Goal: Information Seeking & Learning: Learn about a topic

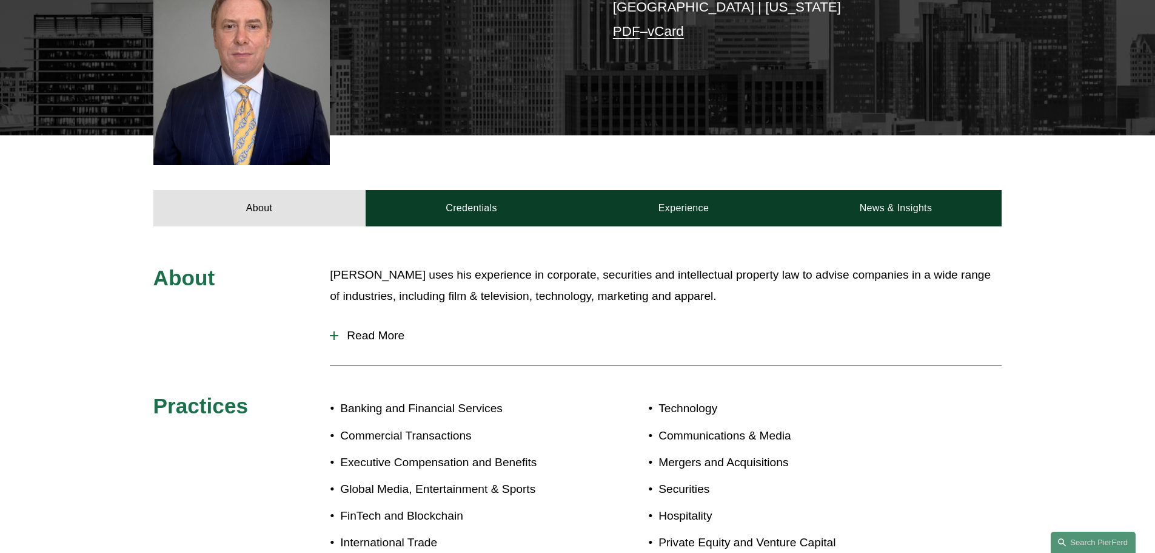
scroll to position [364, 0]
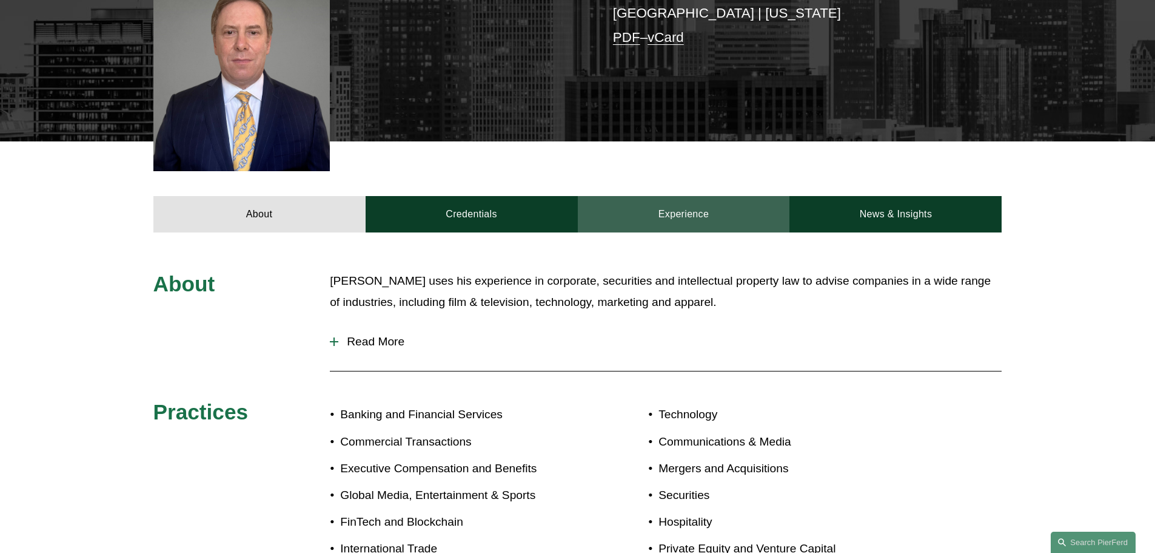
click at [655, 205] on link "Experience" at bounding box center [684, 214] width 212 height 36
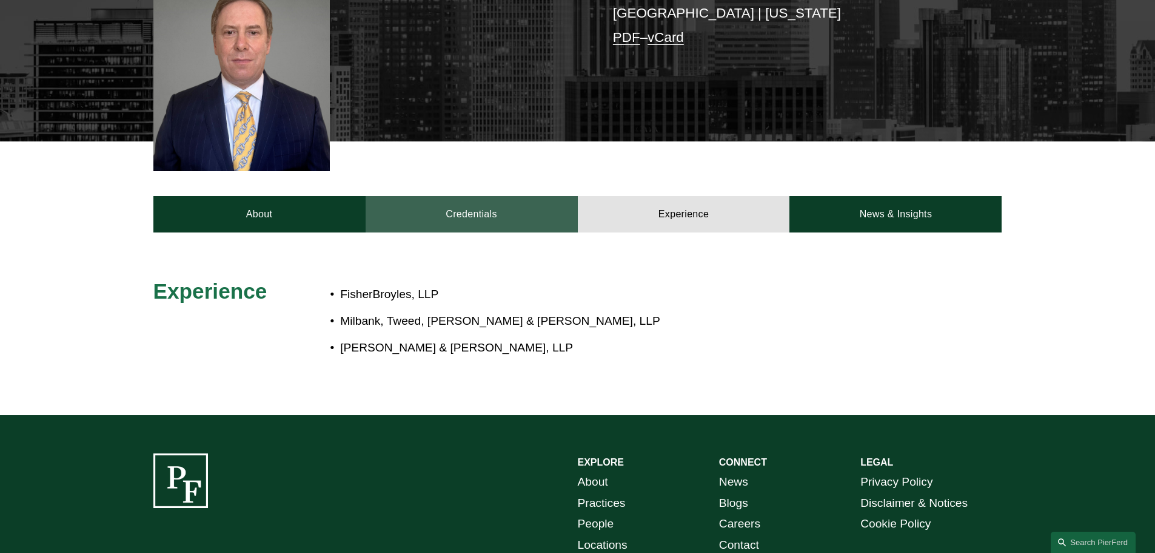
click at [442, 210] on link "Credentials" at bounding box center [472, 214] width 212 height 36
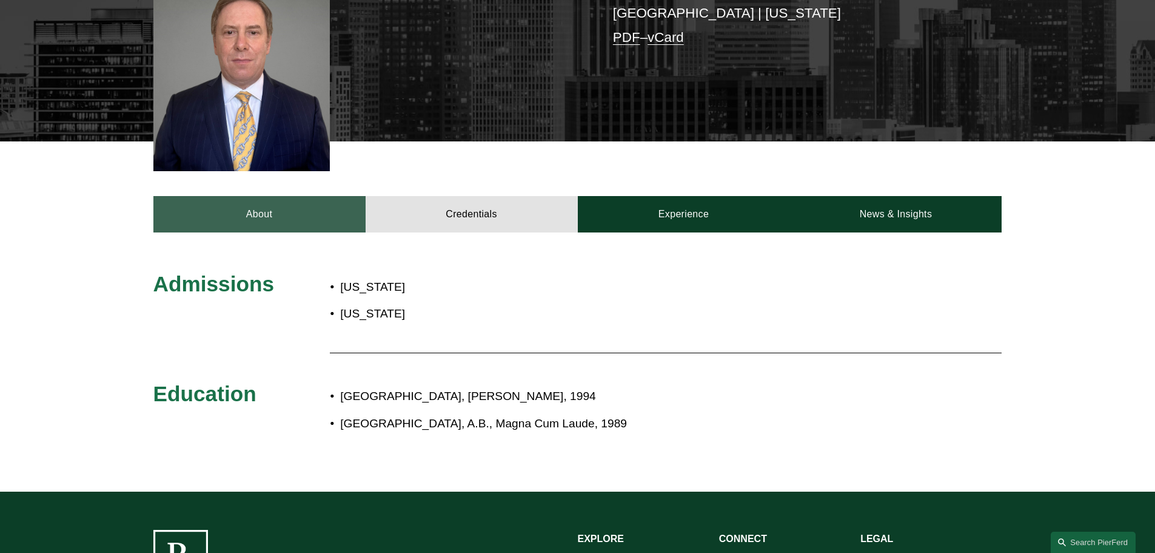
click at [200, 210] on link "About" at bounding box center [259, 214] width 212 height 36
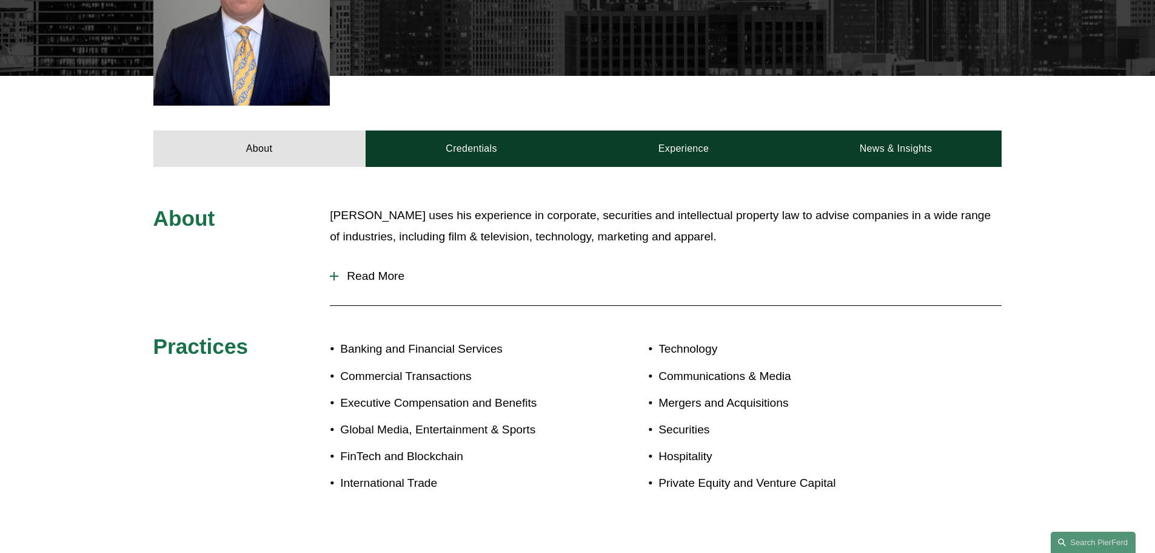
scroll to position [425, 0]
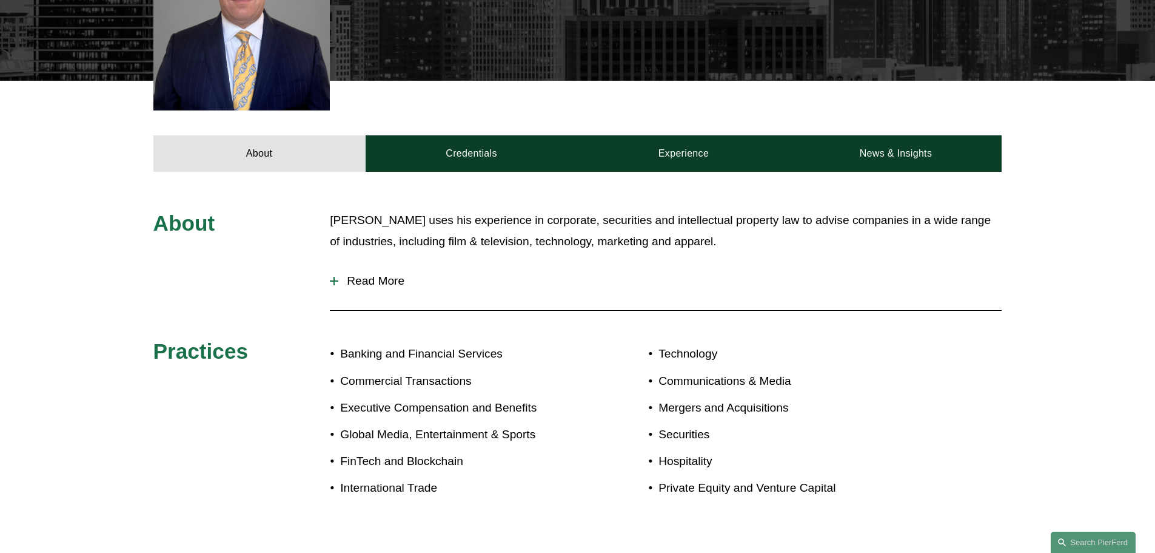
click at [385, 265] on button "Read More" at bounding box center [666, 281] width 672 height 32
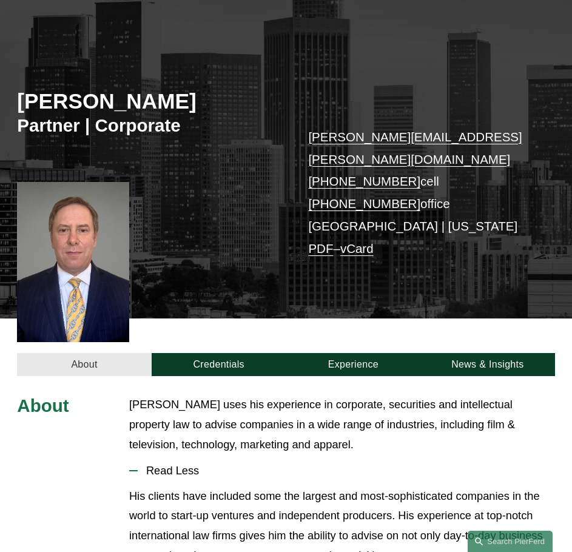
scroll to position [182, 0]
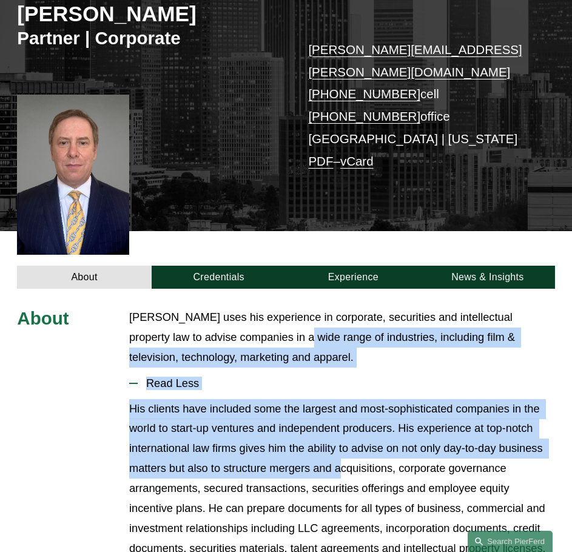
drag, startPoint x: 337, startPoint y: 432, endPoint x: 253, endPoint y: 320, distance: 140.0
click at [253, 320] on p "Mr. Papkin uses his experience in corporate, securities and intellectual proper…" at bounding box center [342, 337] width 426 height 60
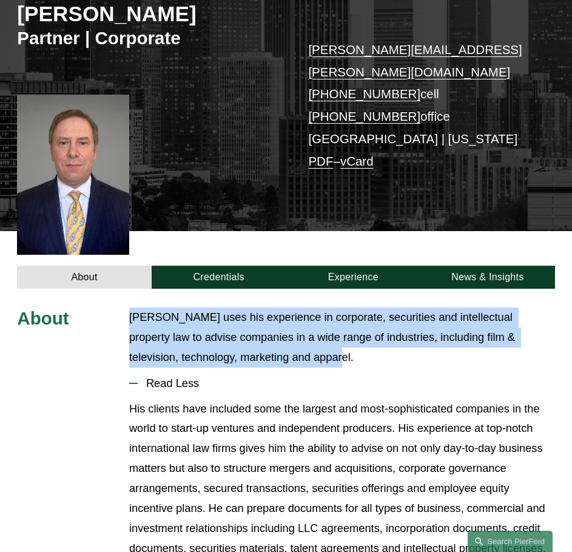
drag, startPoint x: 220, startPoint y: 332, endPoint x: 123, endPoint y: 305, distance: 100.6
click at [133, 307] on p "Mr. Papkin uses his experience in corporate, securities and intellectual proper…" at bounding box center [342, 337] width 426 height 60
drag, startPoint x: 133, startPoint y: 303, endPoint x: 206, endPoint y: 303, distance: 73.4
click at [138, 307] on p "Mr. Papkin uses his experience in corporate, securities and intellectual proper…" at bounding box center [342, 337] width 426 height 60
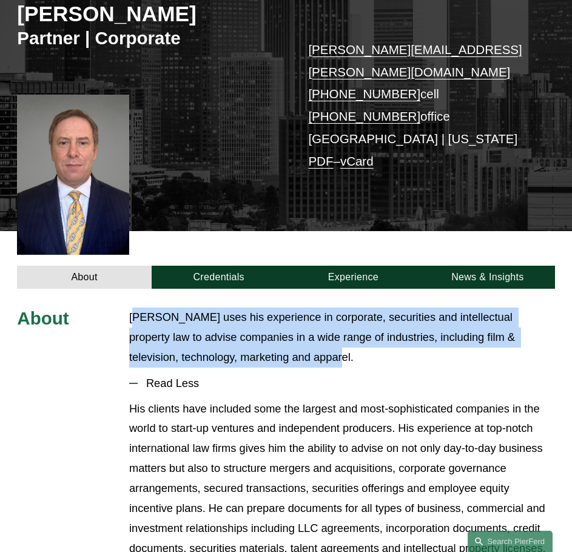
click at [297, 339] on p "Mr. Papkin uses his experience in corporate, securities and intellectual proper…" at bounding box center [342, 337] width 426 height 60
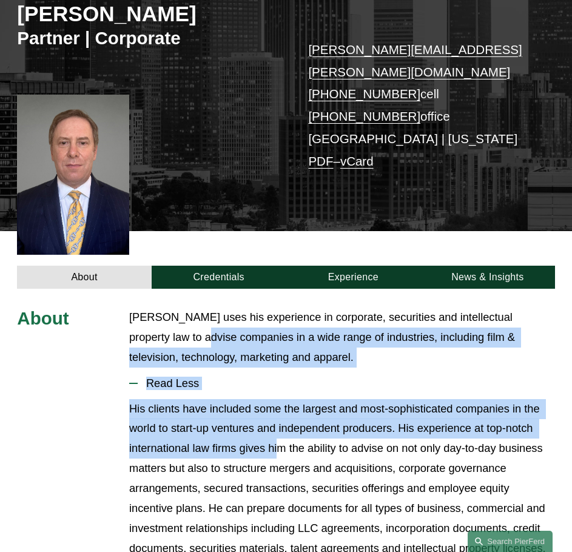
drag, startPoint x: 211, startPoint y: 365, endPoint x: 149, endPoint y: 309, distance: 83.4
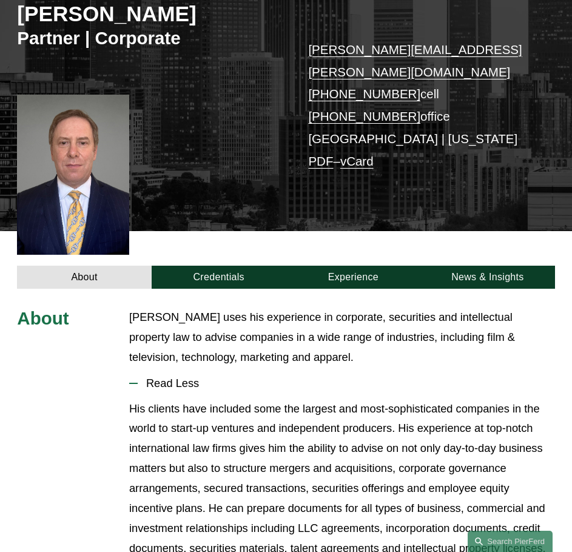
click at [143, 307] on p "Mr. Papkin uses his experience in corporate, securities and intellectual proper…" at bounding box center [342, 337] width 426 height 60
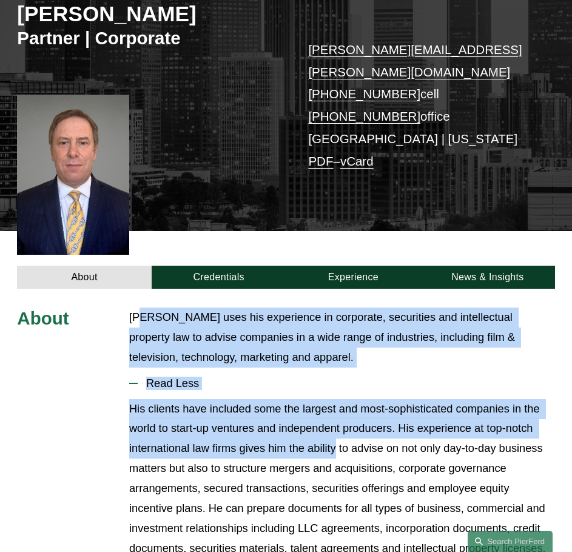
drag, startPoint x: 143, startPoint y: 294, endPoint x: 315, endPoint y: 425, distance: 216.4
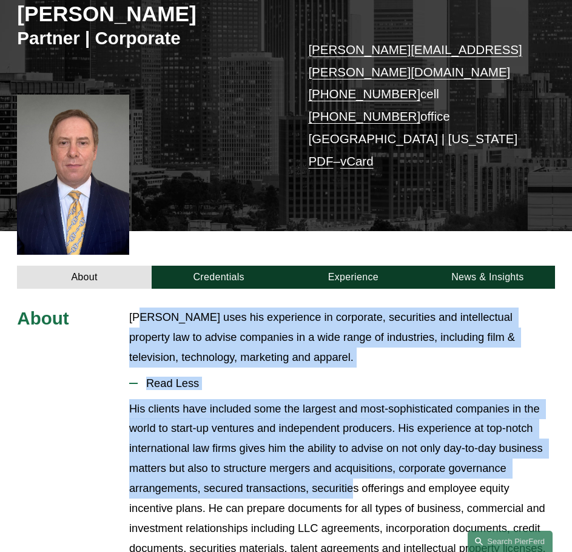
drag, startPoint x: 356, startPoint y: 479, endPoint x: 143, endPoint y: 302, distance: 277.4
click at [143, 307] on p "Mr. Papkin uses his experience in corporate, securities and intellectual proper…" at bounding box center [342, 337] width 426 height 60
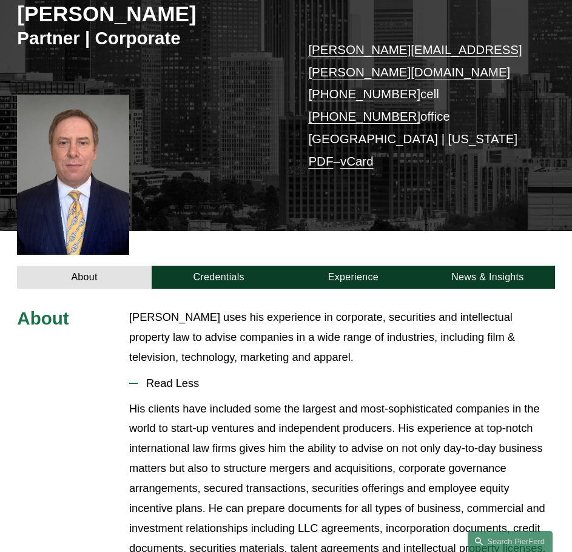
drag, startPoint x: 144, startPoint y: 301, endPoint x: 150, endPoint y: 314, distance: 14.1
drag, startPoint x: 150, startPoint y: 314, endPoint x: 221, endPoint y: 448, distance: 150.8
drag, startPoint x: 221, startPoint y: 448, endPoint x: 208, endPoint y: 473, distance: 28.5
click at [208, 473] on p "His clients have included some the largest and most-sophisticated companies in …" at bounding box center [342, 479] width 426 height 160
click at [207, 475] on p "His clients have included some the largest and most-sophisticated companies in …" at bounding box center [342, 479] width 426 height 160
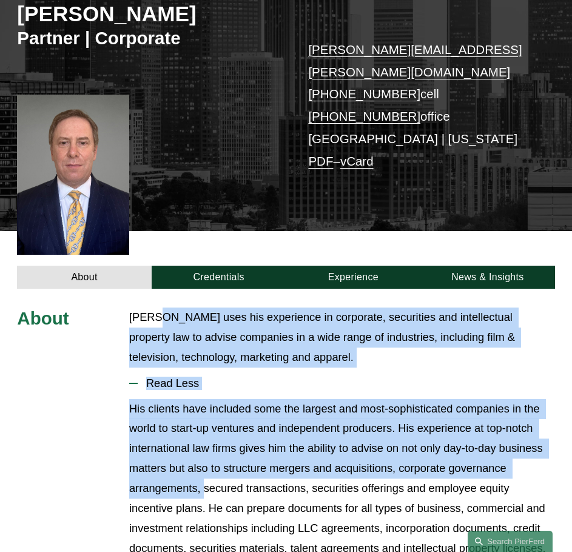
drag, startPoint x: 184, startPoint y: 392, endPoint x: 155, endPoint y: 309, distance: 88.0
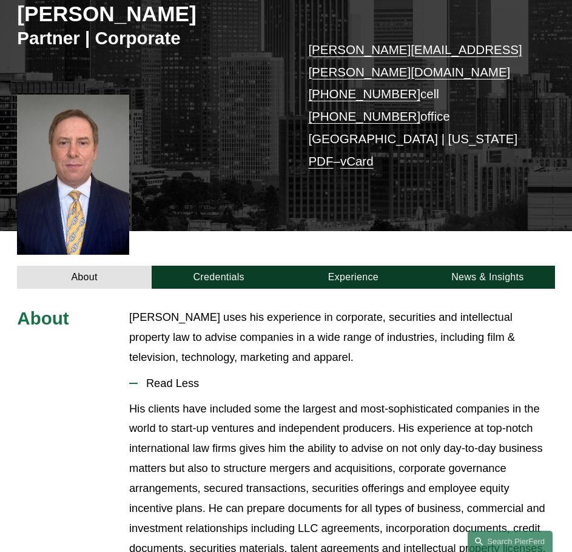
click at [147, 307] on p "Mr. Papkin uses his experience in corporate, securities and intellectual proper…" at bounding box center [342, 337] width 426 height 60
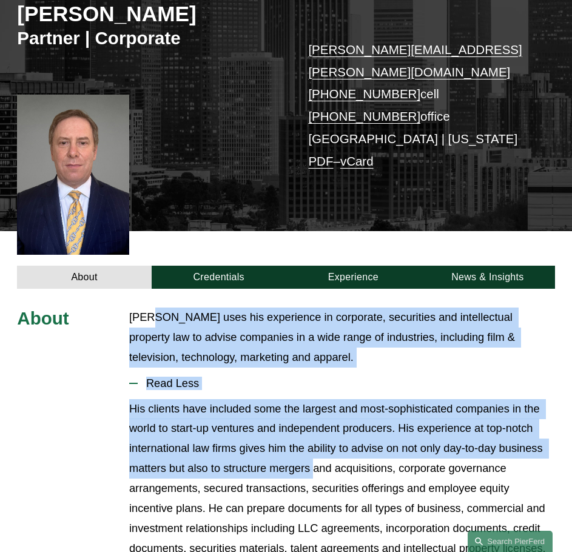
drag, startPoint x: 147, startPoint y: 301, endPoint x: 314, endPoint y: 456, distance: 227.0
click at [315, 459] on p "His clients have included some the largest and most-sophisticated companies in …" at bounding box center [342, 479] width 426 height 160
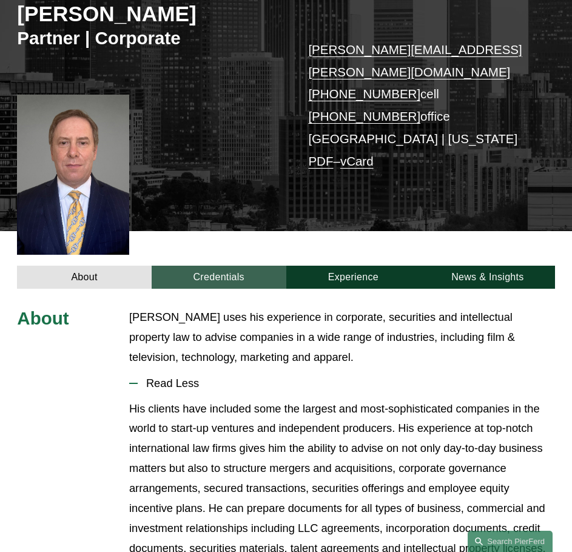
click at [180, 266] on link "Credentials" at bounding box center [219, 277] width 135 height 23
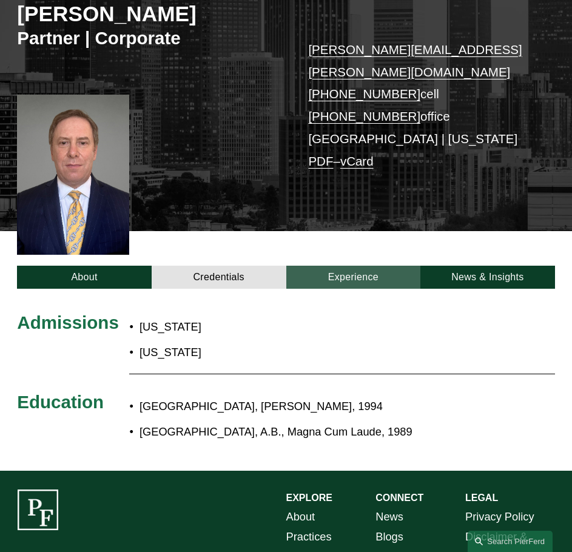
click at [329, 266] on link "Experience" at bounding box center [353, 277] width 135 height 23
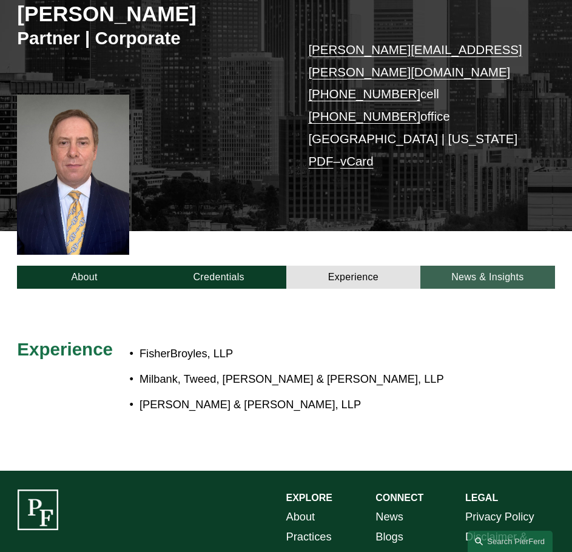
click at [453, 267] on link "News & Insights" at bounding box center [487, 277] width 135 height 23
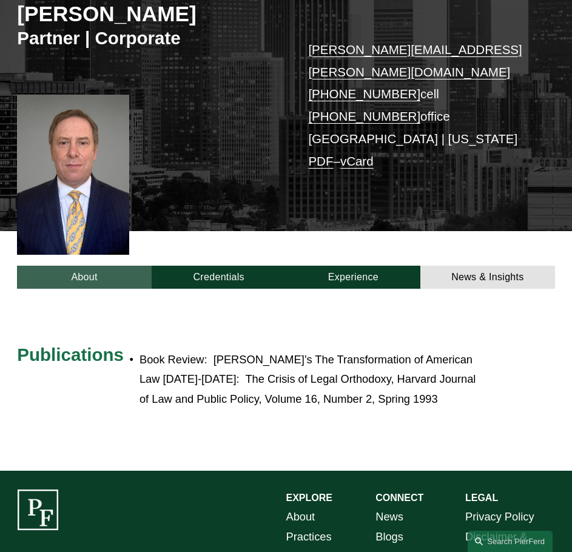
click at [113, 266] on link "About" at bounding box center [84, 277] width 135 height 23
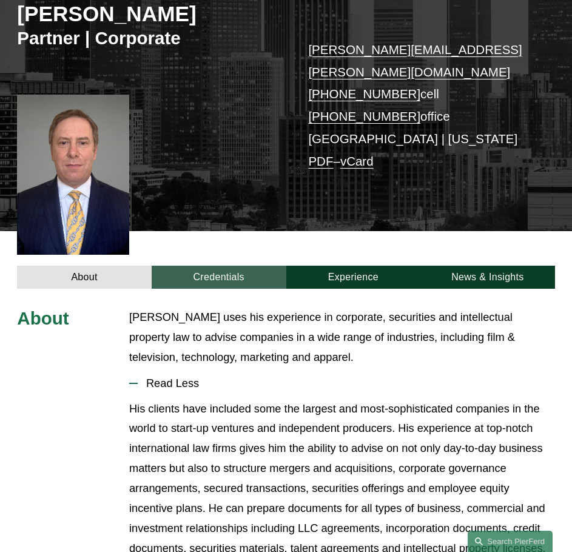
click at [266, 266] on link "Credentials" at bounding box center [219, 277] width 135 height 23
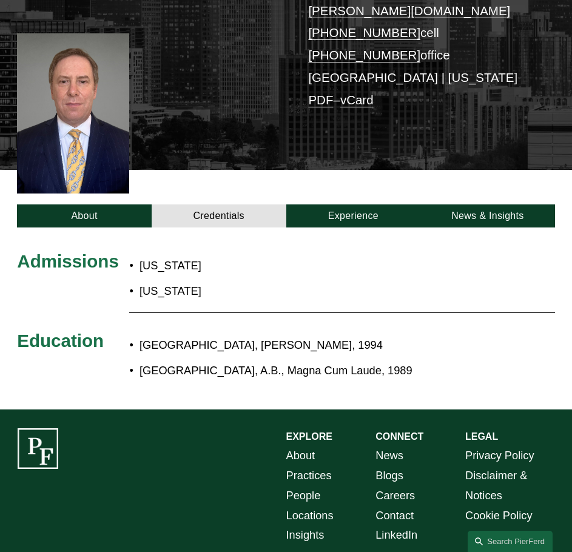
scroll to position [308, 0]
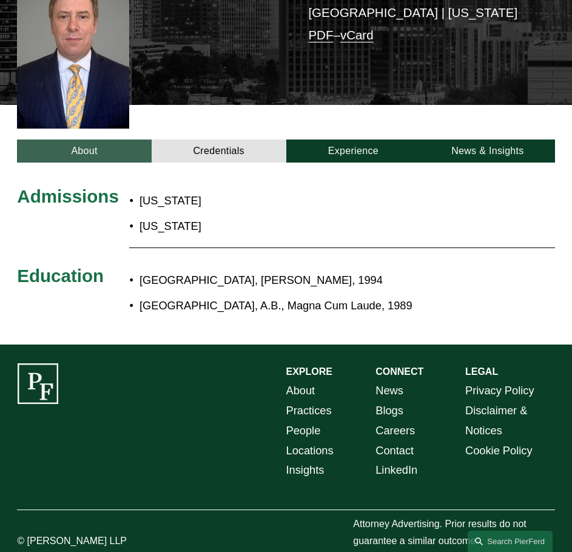
click at [47, 139] on link "About" at bounding box center [84, 150] width 135 height 23
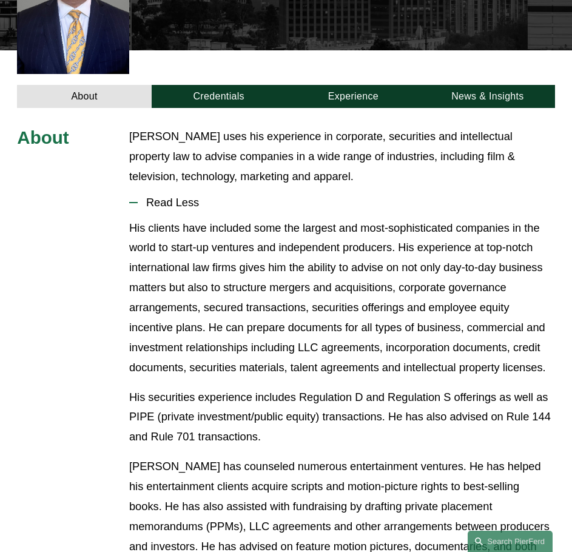
scroll to position [0, 0]
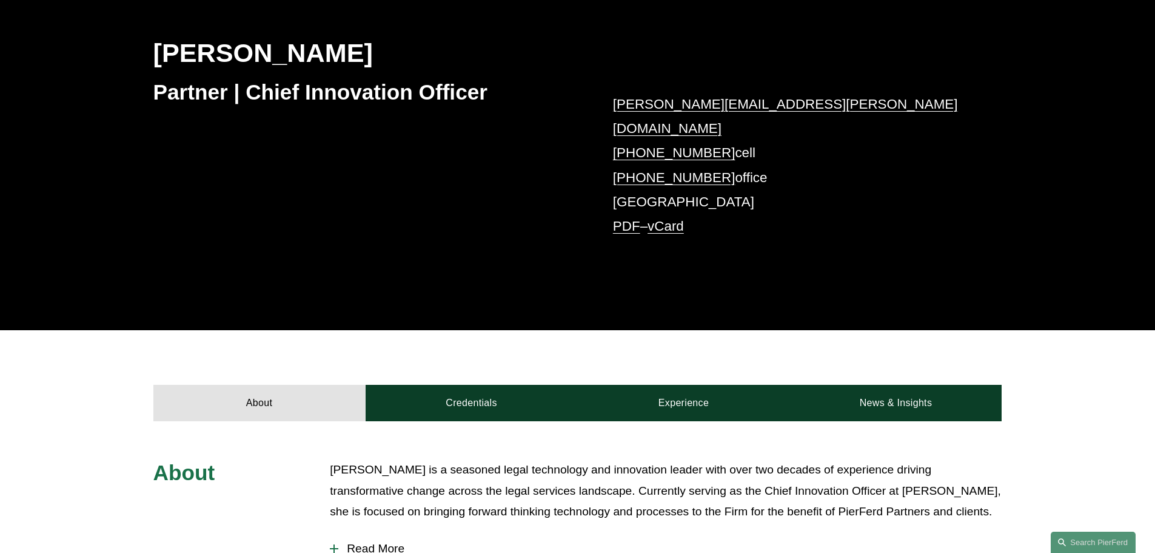
scroll to position [182, 0]
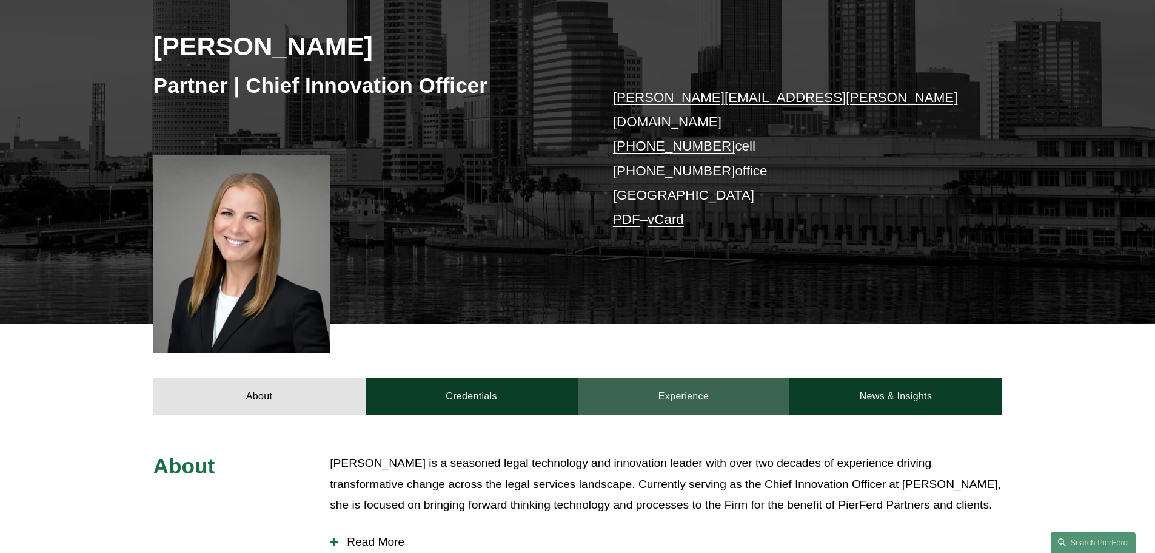
click at [571, 378] on link "Experience" at bounding box center [684, 396] width 212 height 36
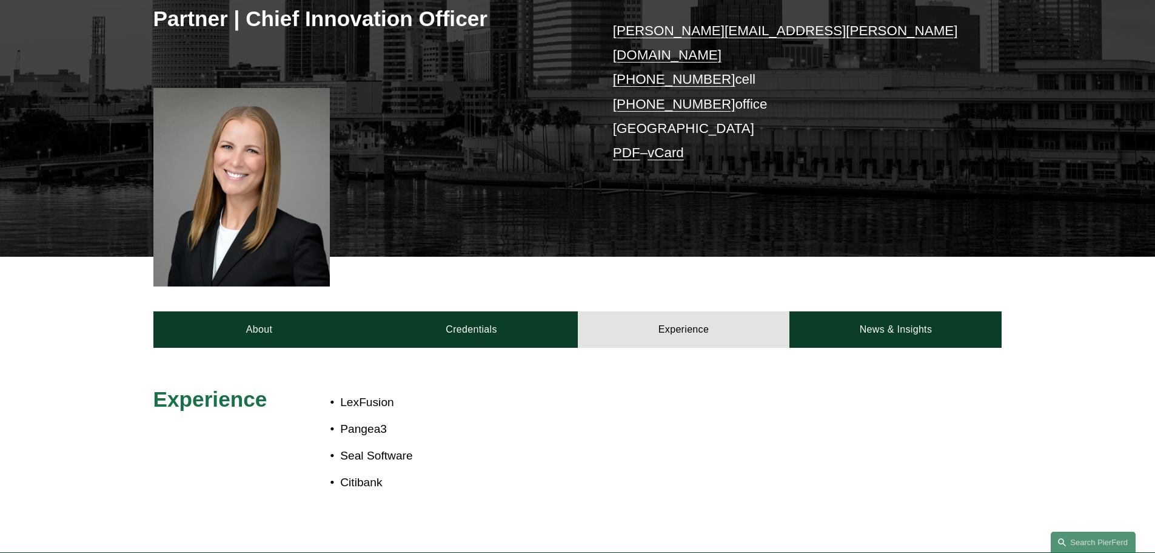
scroll to position [425, 0]
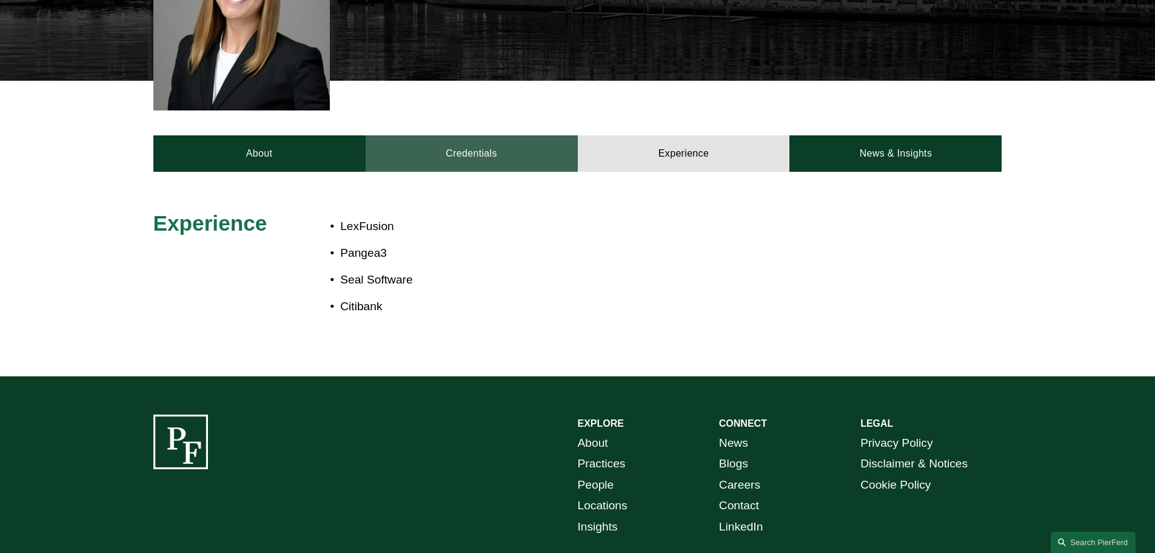
click at [475, 136] on link "Credentials" at bounding box center [472, 153] width 212 height 36
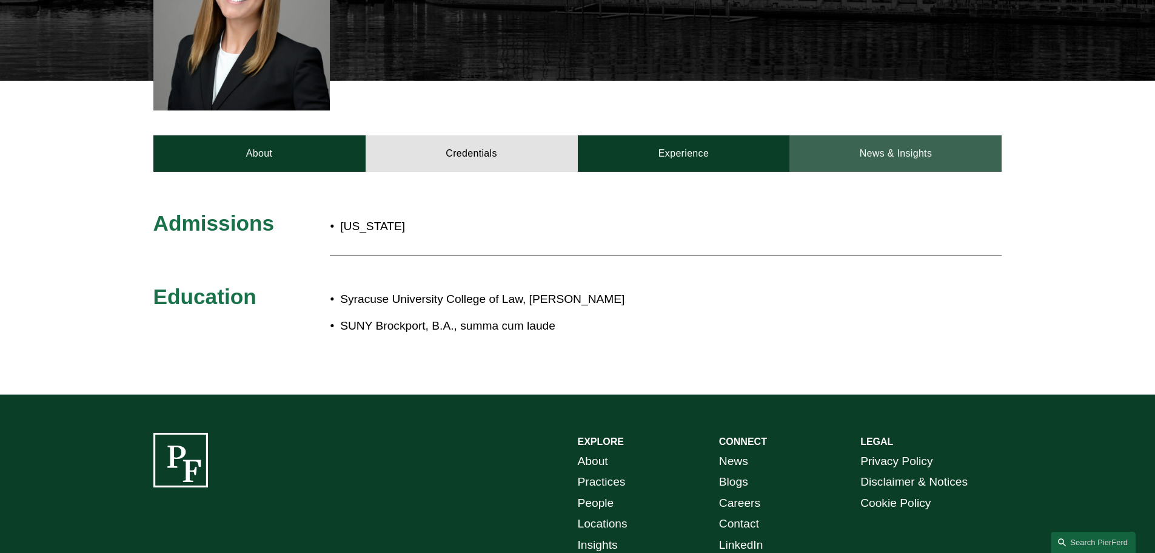
click at [571, 135] on link "News & Insights" at bounding box center [896, 153] width 212 height 36
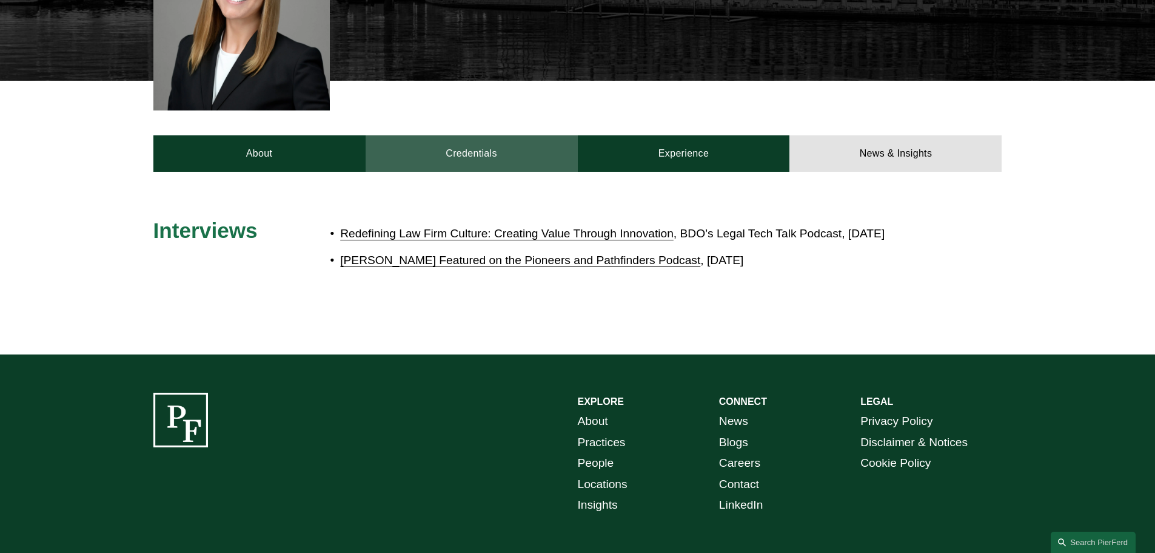
click at [461, 135] on link "Credentials" at bounding box center [472, 153] width 212 height 36
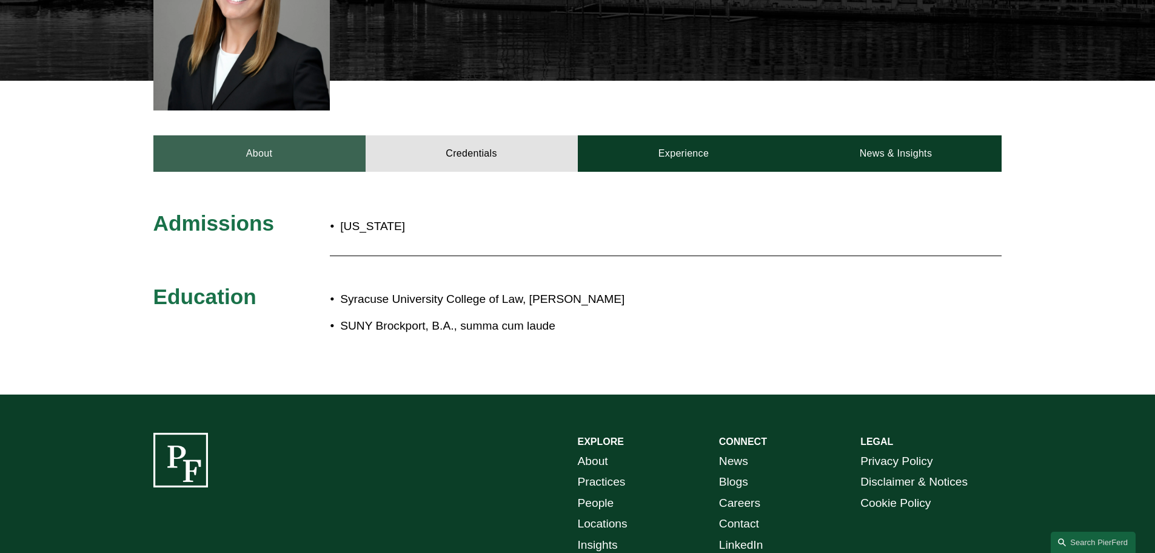
click at [264, 141] on link "About" at bounding box center [259, 153] width 212 height 36
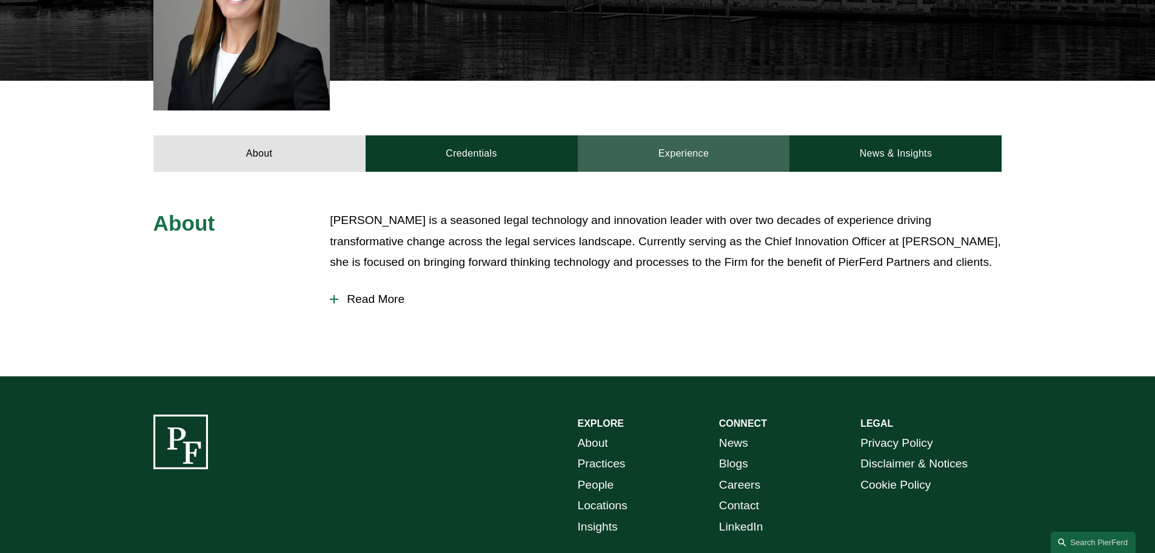
click at [571, 139] on link "Experience" at bounding box center [684, 153] width 212 height 36
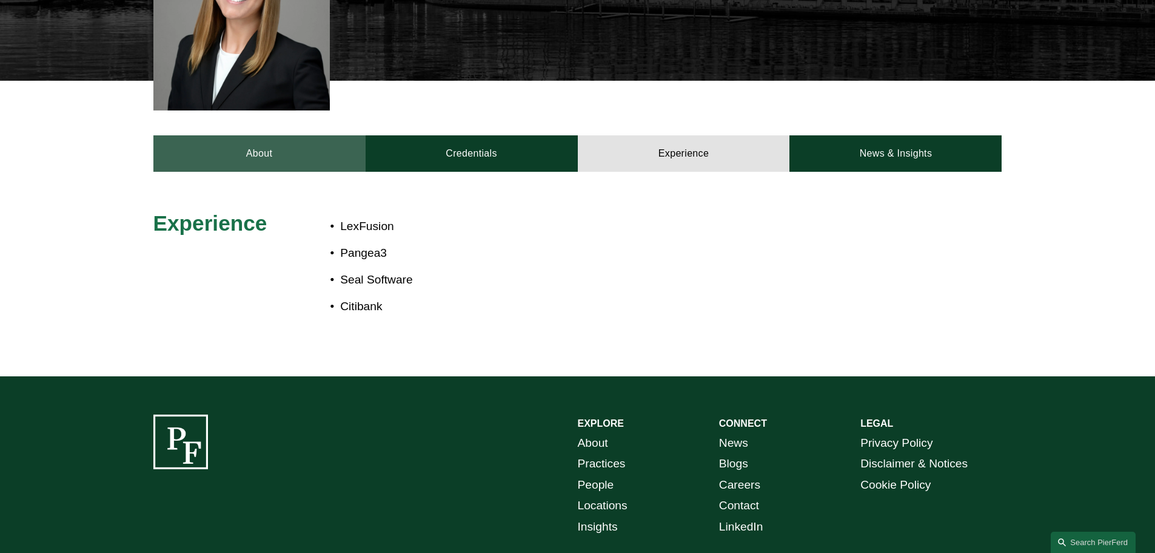
click at [216, 136] on link "About" at bounding box center [259, 153] width 212 height 36
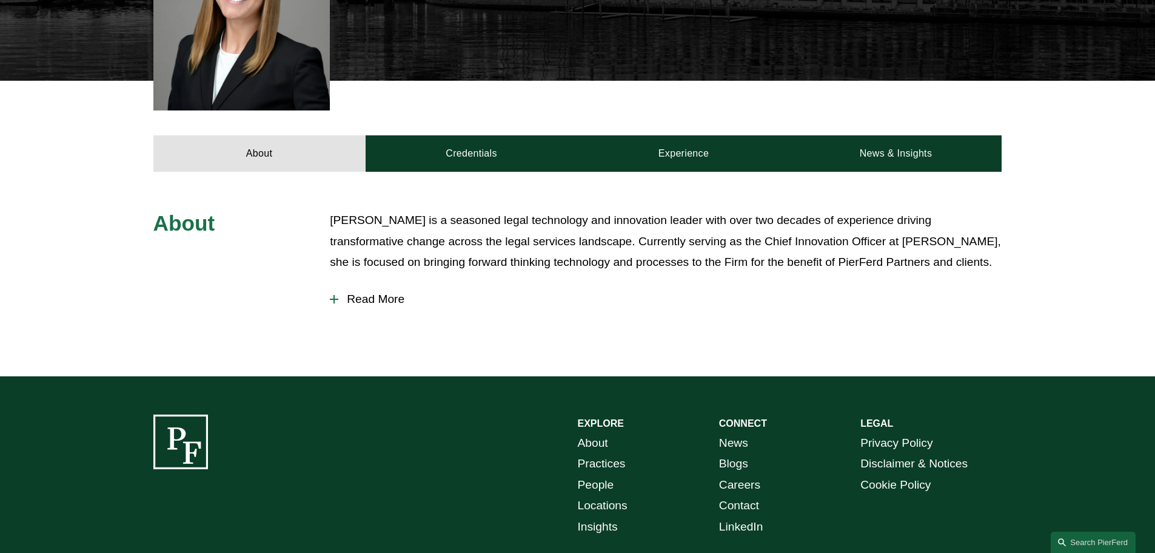
click at [398, 292] on span "Read More" at bounding box center [670, 298] width 664 height 13
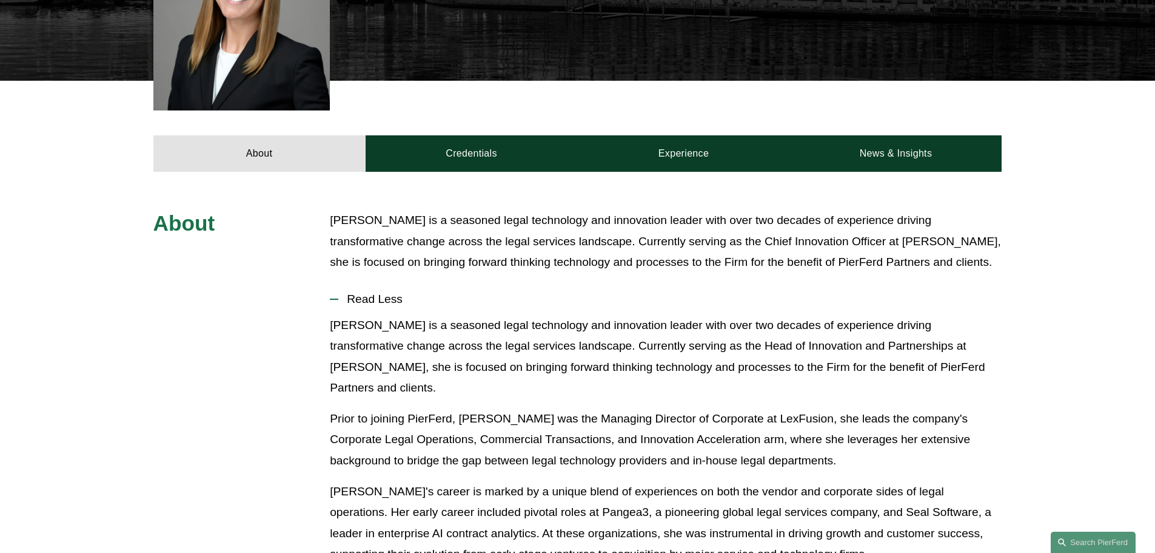
click at [571, 260] on div "[PERSON_NAME] is a seasoned legal technology and innovation leader with over tw…" at bounding box center [666, 246] width 672 height 73
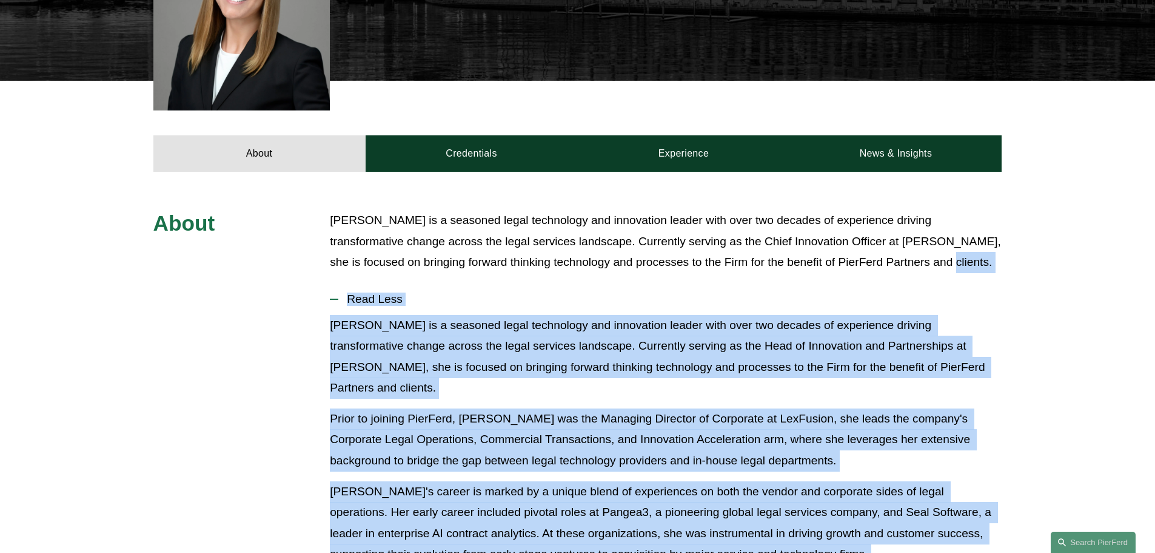
drag, startPoint x: 862, startPoint y: 264, endPoint x: 927, endPoint y: 549, distance: 292.9
click at [571, 549] on div "About [PERSON_NAME] is a seasoned legal technology and innovation leader with o…" at bounding box center [577, 541] width 1155 height 662
click at [571, 481] on p "[PERSON_NAME]'s career is marked by a unique blend of experiences on both the v…" at bounding box center [666, 523] width 672 height 84
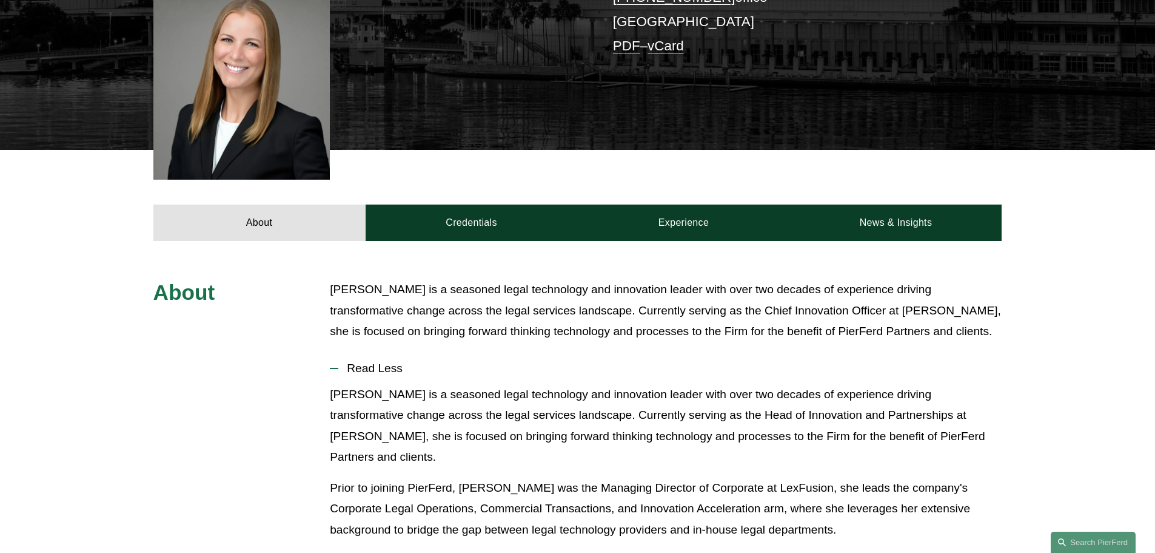
scroll to position [121, 0]
